Goal: Task Accomplishment & Management: Use online tool/utility

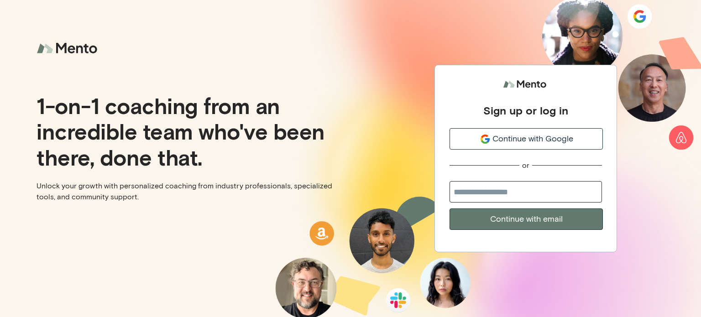
click at [513, 193] on input "email" at bounding box center [525, 191] width 152 height 21
type input "**********"
click at [449, 208] on button "Continue with email" at bounding box center [525, 218] width 153 height 21
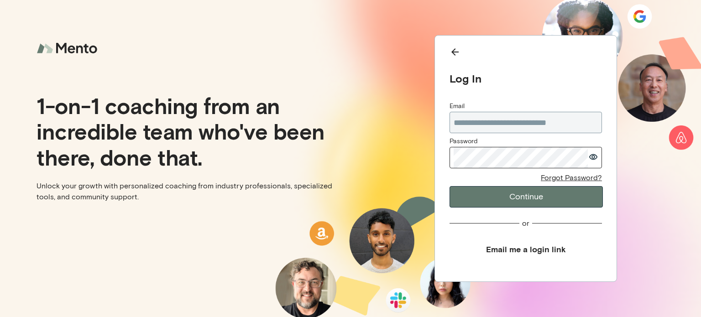
click at [449, 186] on button "Continue" at bounding box center [525, 196] width 153 height 21
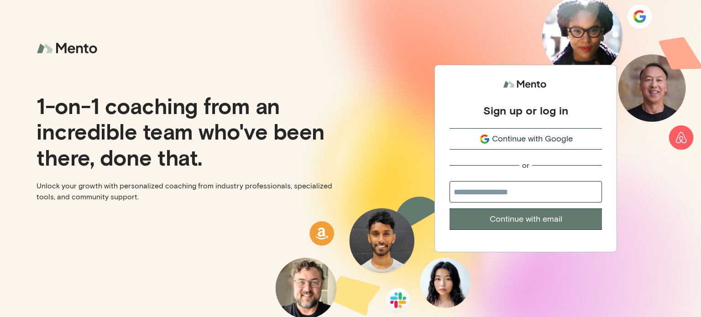
click at [497, 197] on input "email" at bounding box center [525, 191] width 152 height 21
click at [485, 192] on input "email" at bounding box center [525, 191] width 152 height 21
type input "**********"
click at [449, 208] on button "Continue with email" at bounding box center [525, 218] width 152 height 21
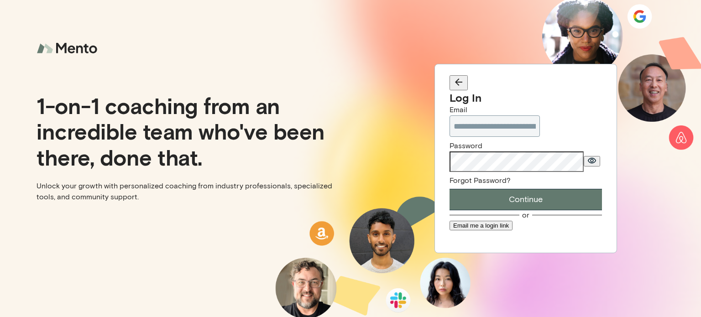
click at [449, 189] on button "Continue" at bounding box center [525, 199] width 152 height 21
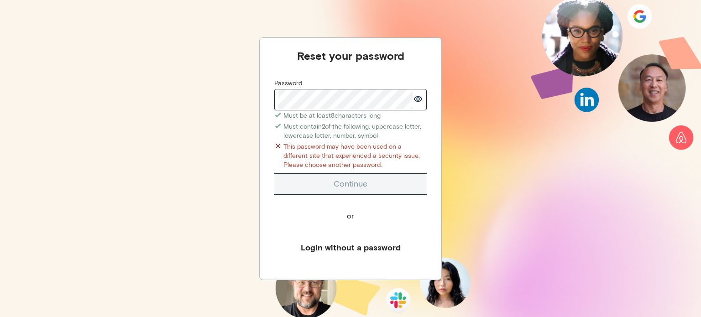
click at [363, 160] on div "This password may have been used on a different site that experienced a securit…" at bounding box center [354, 155] width 143 height 27
click at [141, 92] on div "Reset your password Password Must be at least 8 characters long Must contain 2 …" at bounding box center [350, 158] width 701 height 317
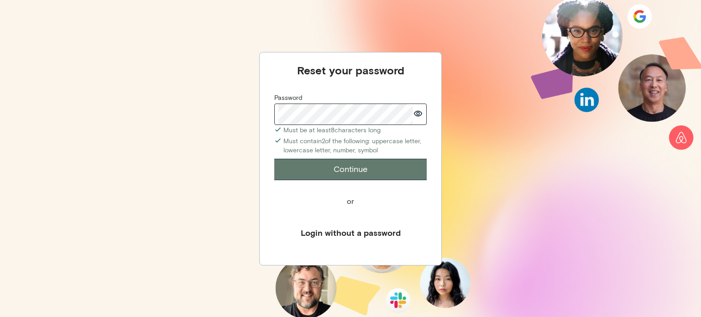
click at [274, 159] on button "Continue" at bounding box center [350, 169] width 152 height 21
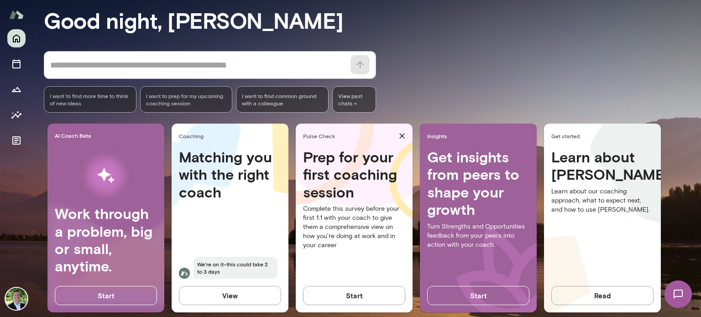
scroll to position [90, 0]
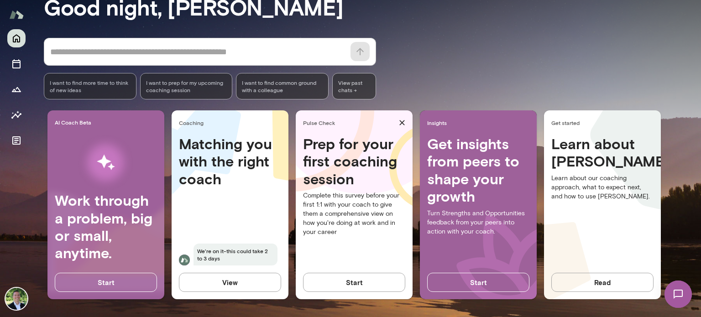
click at [349, 283] on button "Start" at bounding box center [354, 282] width 102 height 19
